Goal: Book appointment/travel/reservation

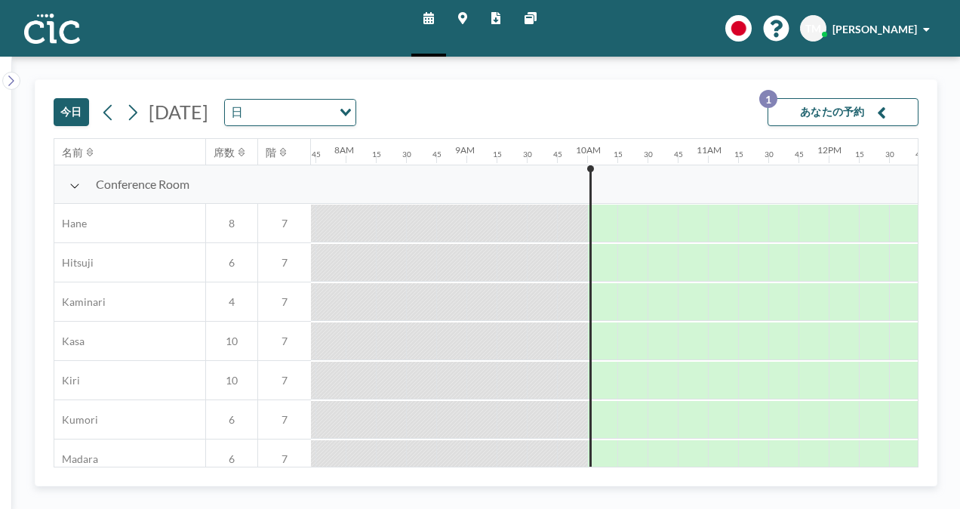
scroll to position [0, 936]
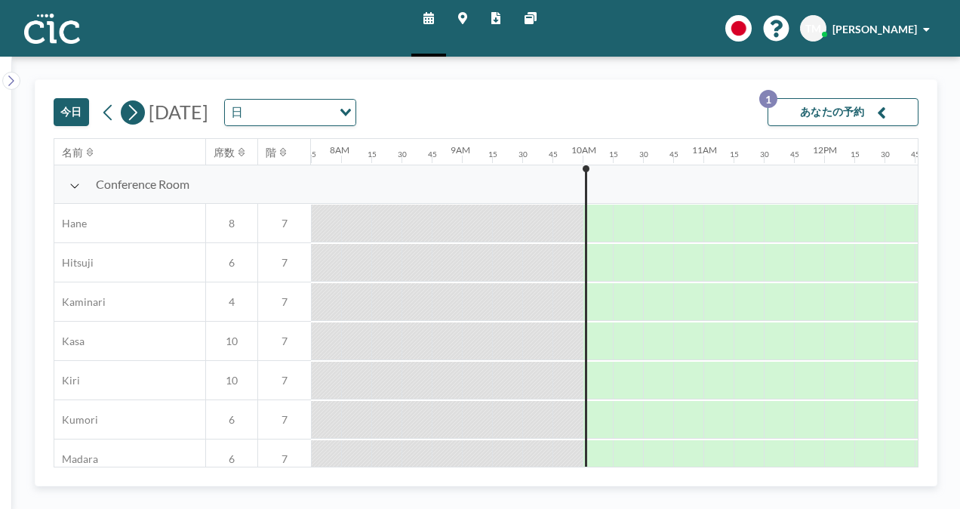
click at [135, 111] on icon at bounding box center [133, 112] width 8 height 16
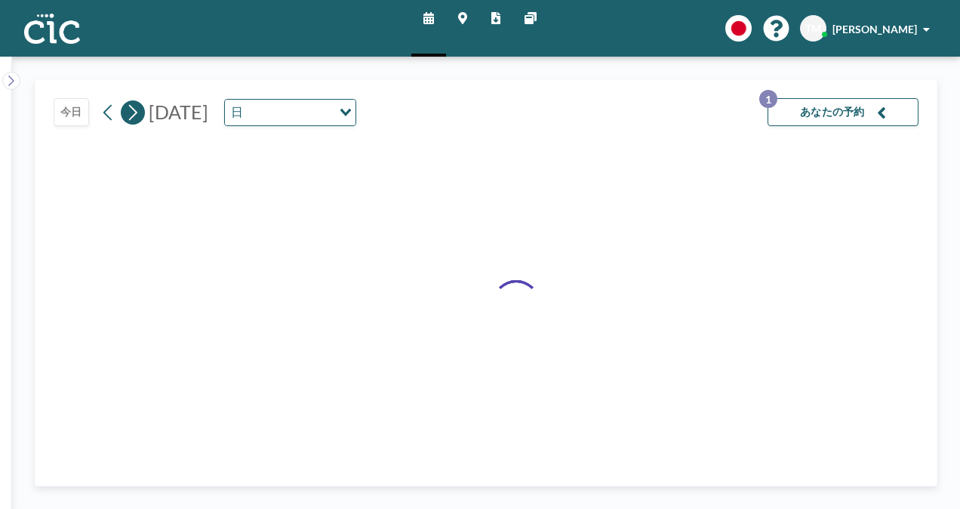
click at [135, 111] on icon at bounding box center [133, 112] width 8 height 16
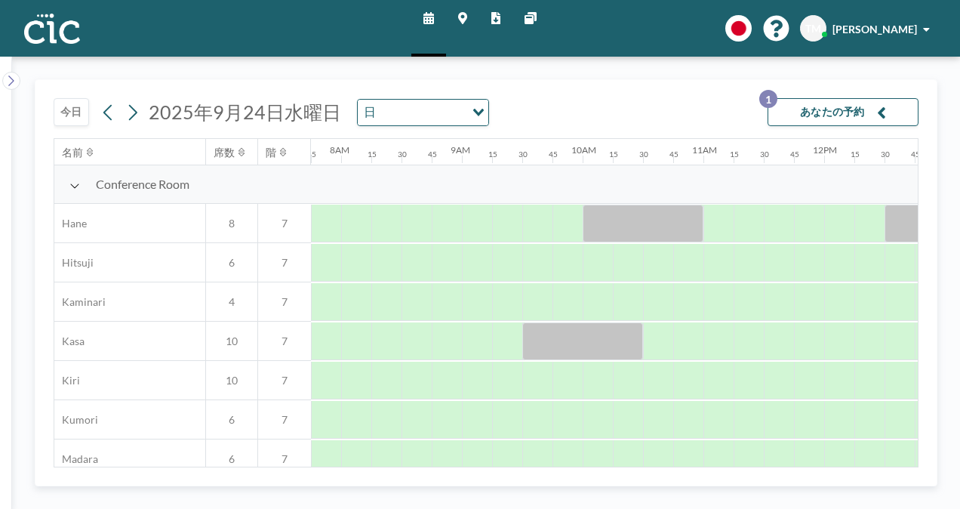
click at [826, 107] on button "あなたの予約 1" at bounding box center [843, 112] width 151 height 28
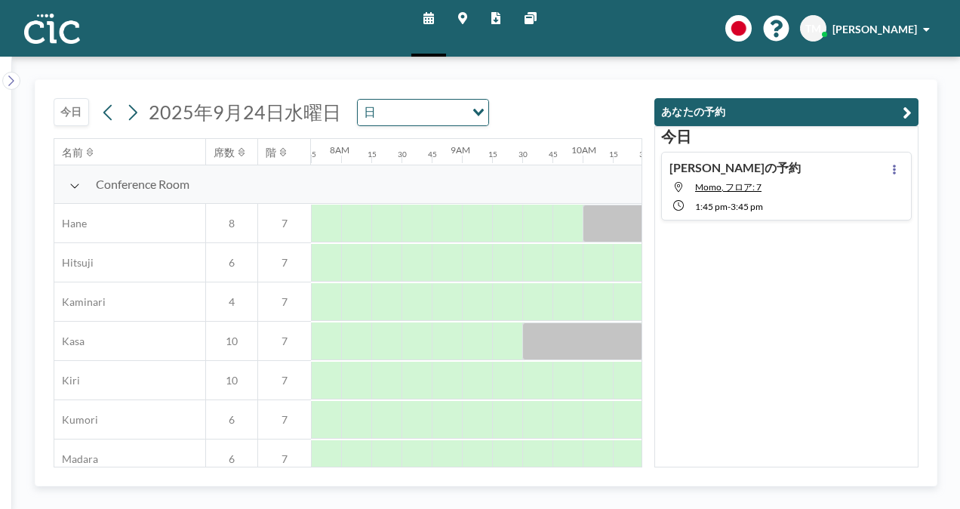
click at [861, 71] on div "[DATE] [DATE] 日 Loading... 名前 席数 階 12AM 15 30 45 1AM 15 30 45 2AM 15 30 45 3AM …" at bounding box center [486, 283] width 948 height 452
click at [906, 106] on icon "button" at bounding box center [907, 112] width 9 height 18
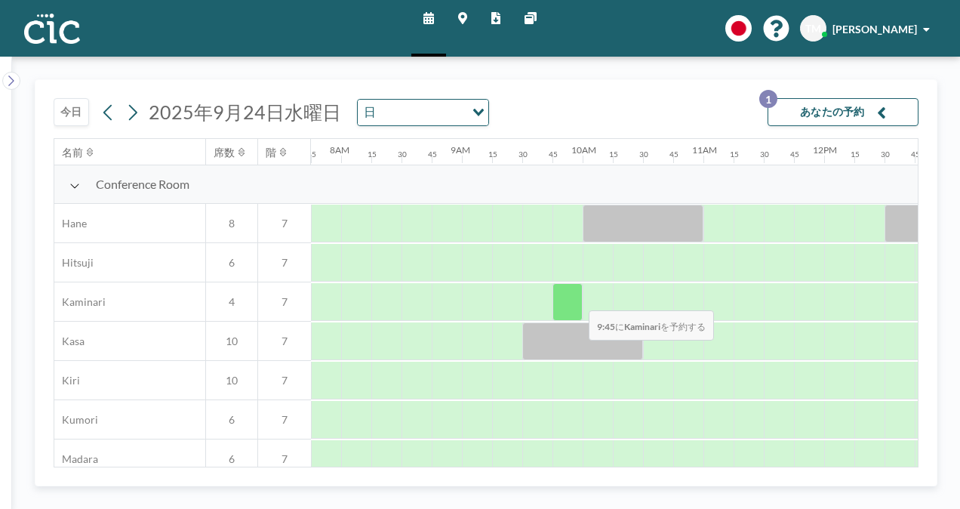
click at [577, 299] on div at bounding box center [568, 302] width 30 height 38
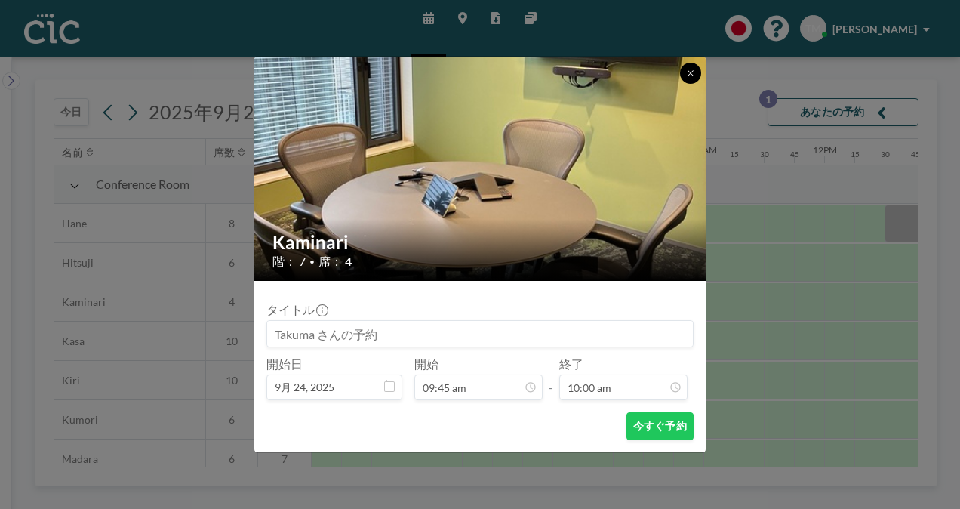
click at [694, 69] on icon at bounding box center [690, 73] width 9 height 9
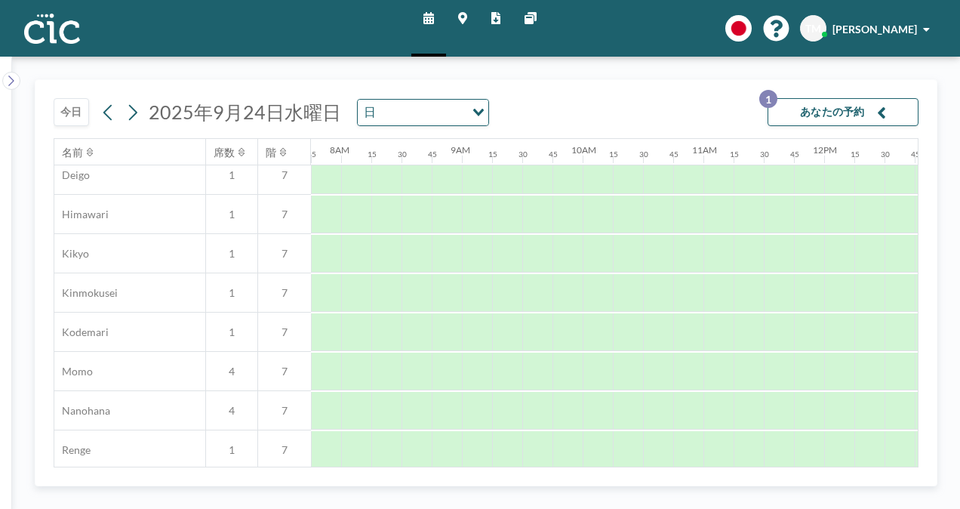
scroll to position [562, 936]
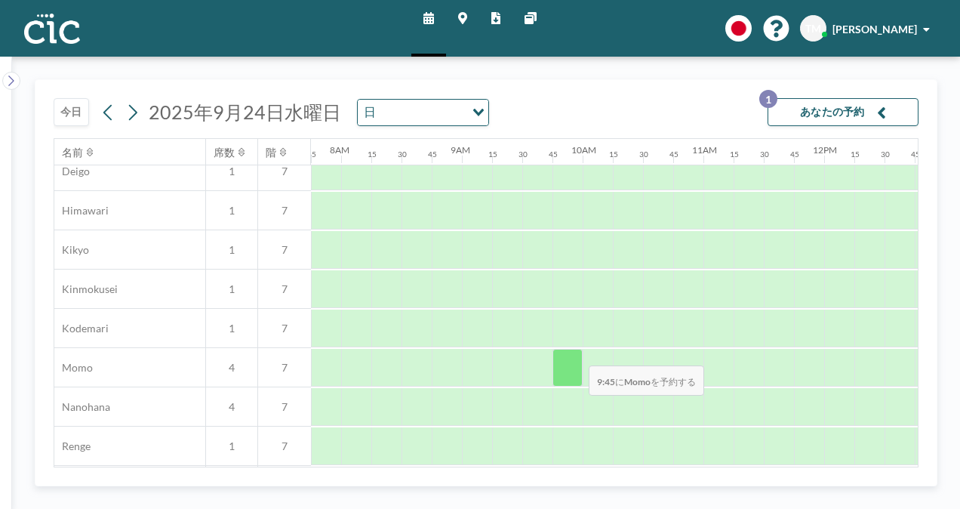
click at [578, 354] on div at bounding box center [568, 368] width 30 height 38
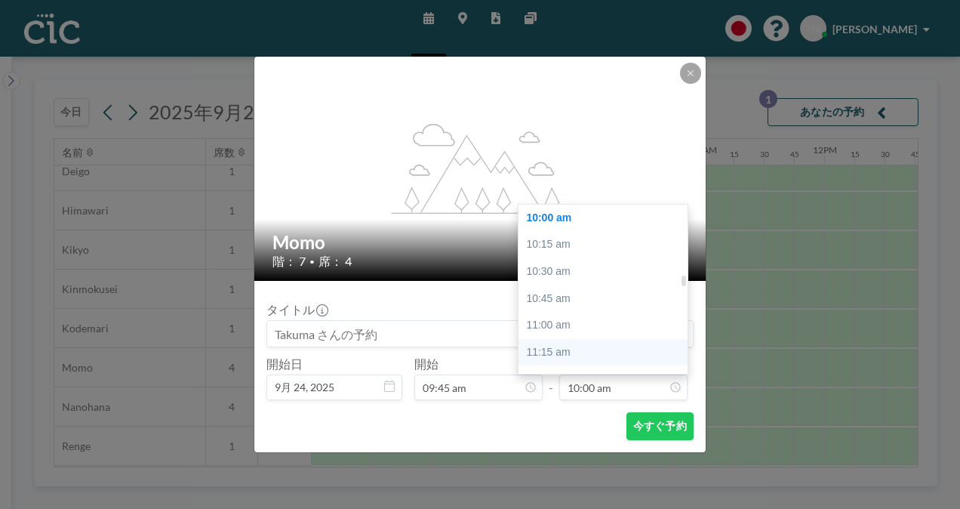
scroll to position [1130, 0]
click at [560, 338] on div "11:45 am" at bounding box center [607, 350] width 177 height 27
type input "11:45 am"
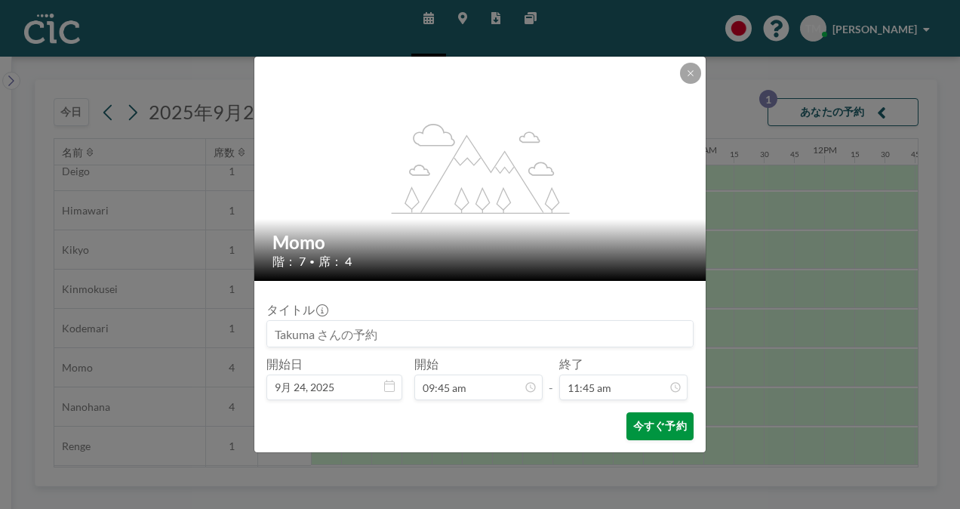
click at [635, 423] on button "今すぐ予約" at bounding box center [660, 426] width 67 height 28
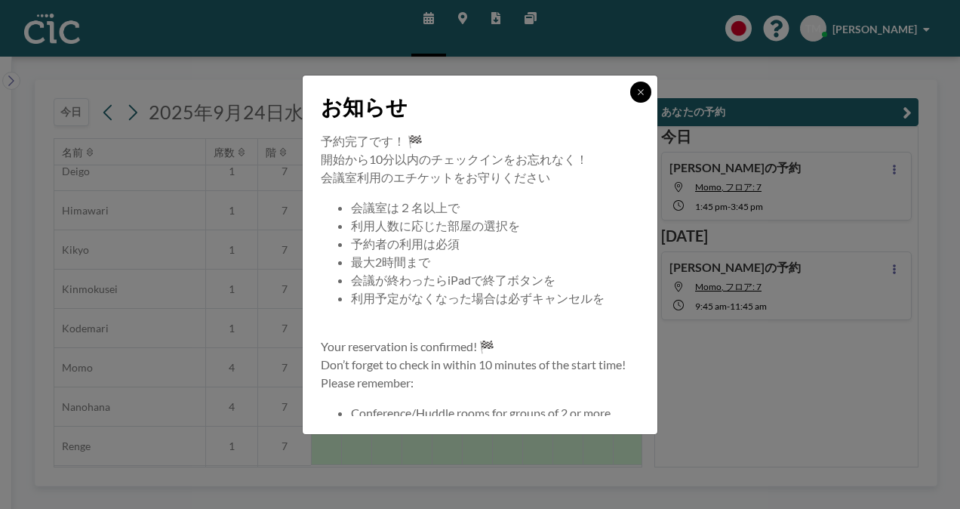
click at [638, 92] on icon at bounding box center [640, 92] width 9 height 9
